Goal: Information Seeking & Learning: Learn about a topic

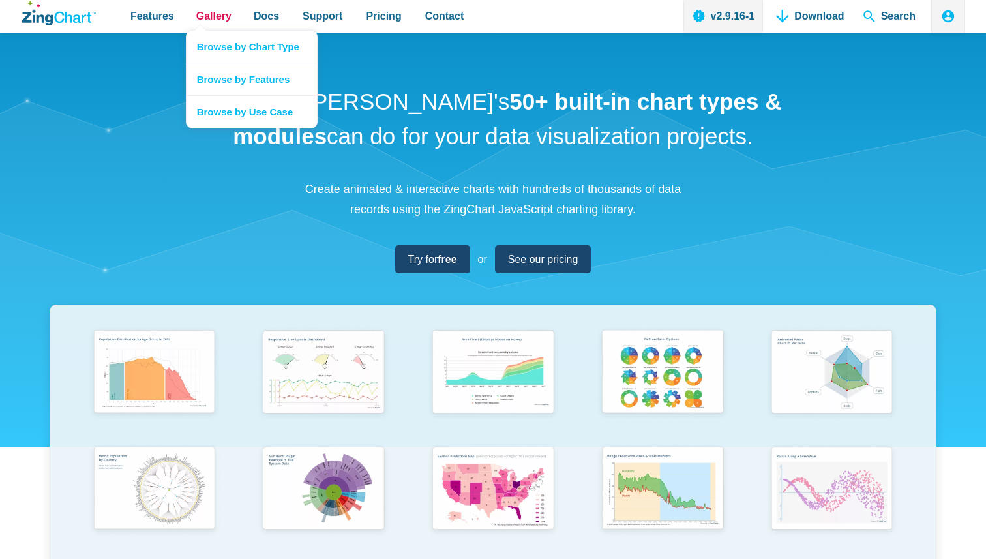
click at [207, 18] on span "Gallery" at bounding box center [213, 16] width 35 height 18
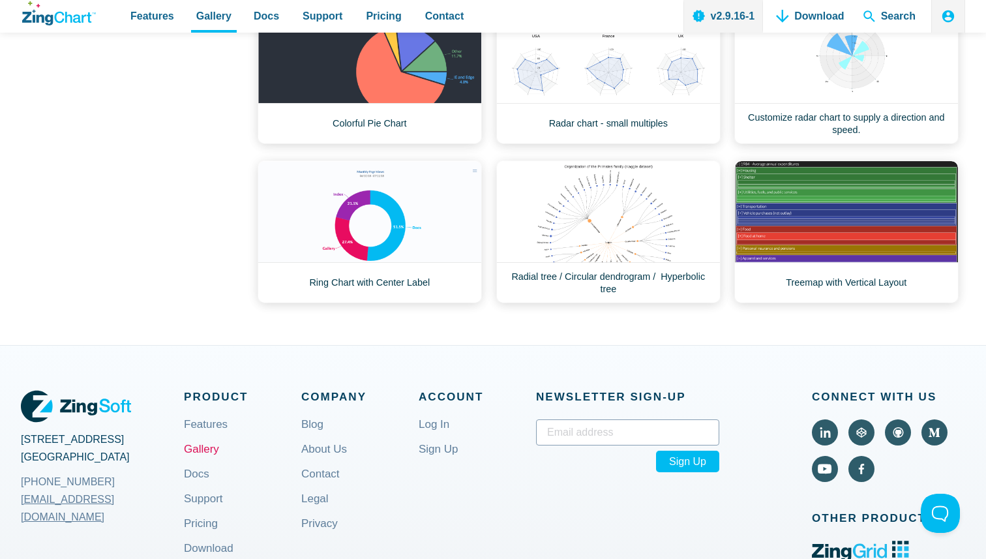
scroll to position [642, 0]
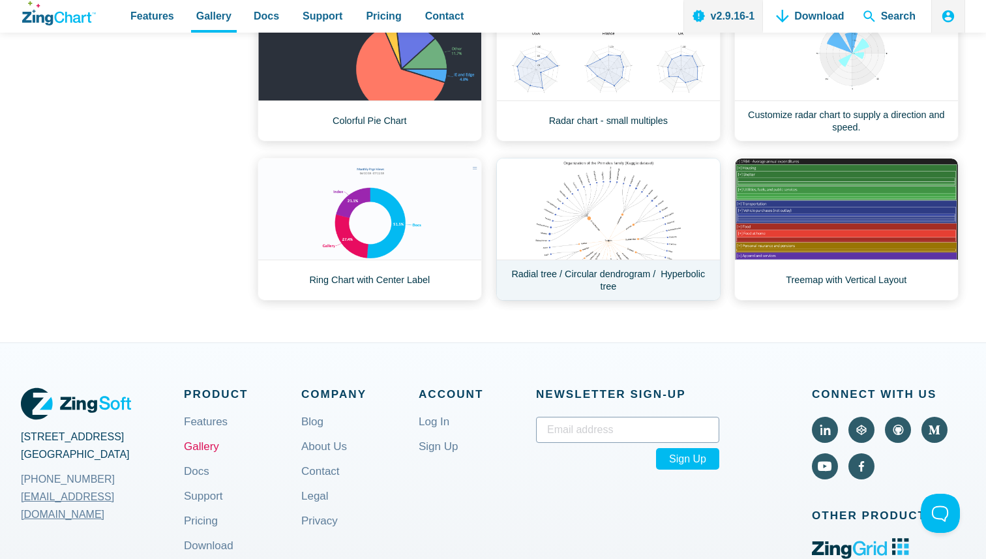
click at [647, 228] on link "Radial tree / Circular dendrogram / Hyperbolic tree" at bounding box center [608, 229] width 224 height 143
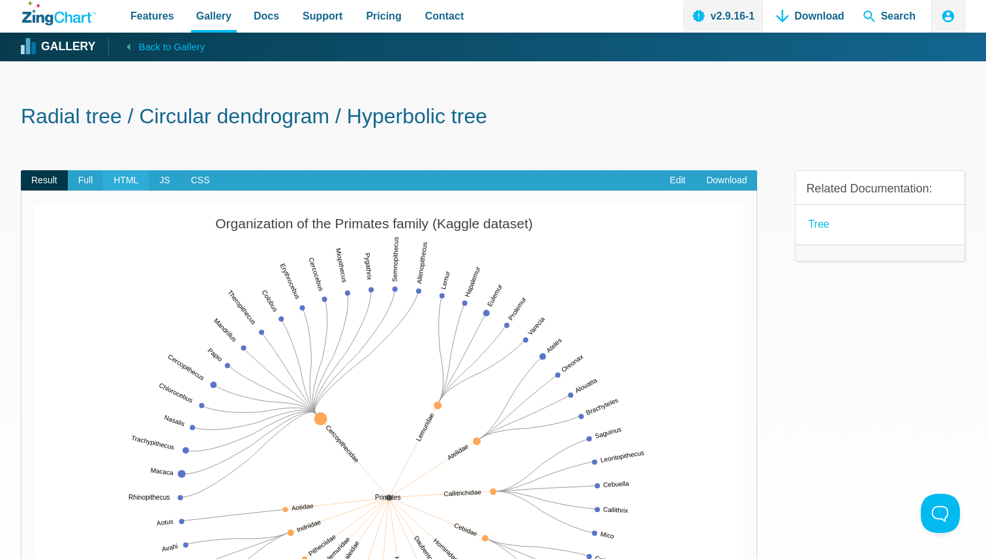
click at [135, 179] on span "HTML" at bounding box center [126, 180] width 46 height 21
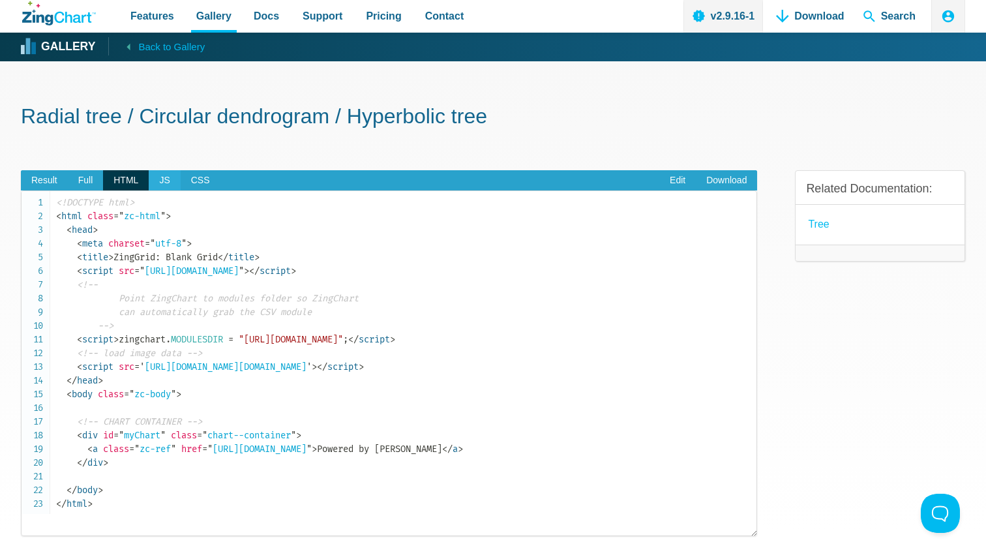
click at [158, 179] on span "JS" at bounding box center [164, 180] width 31 height 21
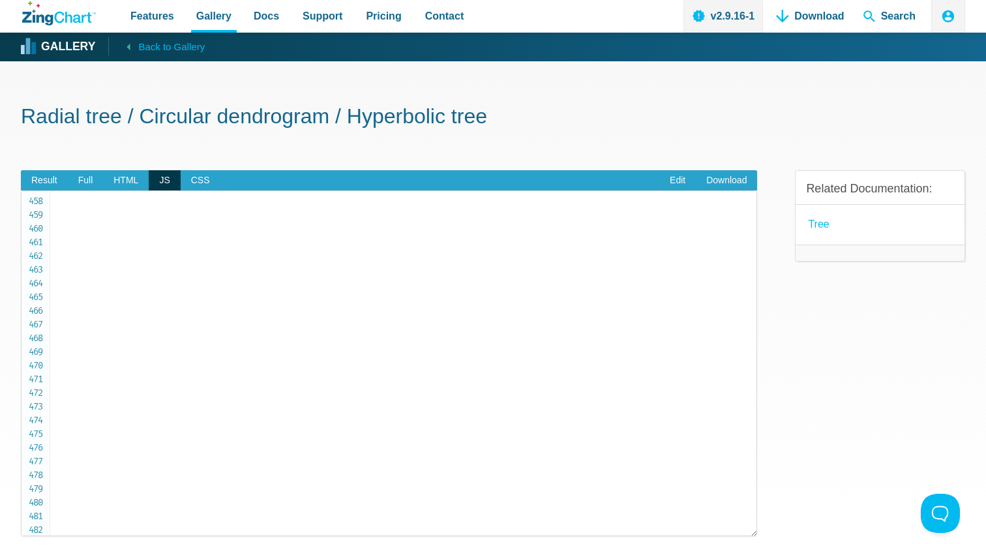
scroll to position [6262, 0]
click at [267, 21] on span "Docs" at bounding box center [266, 16] width 25 height 18
